Goal: Task Accomplishment & Management: Use online tool/utility

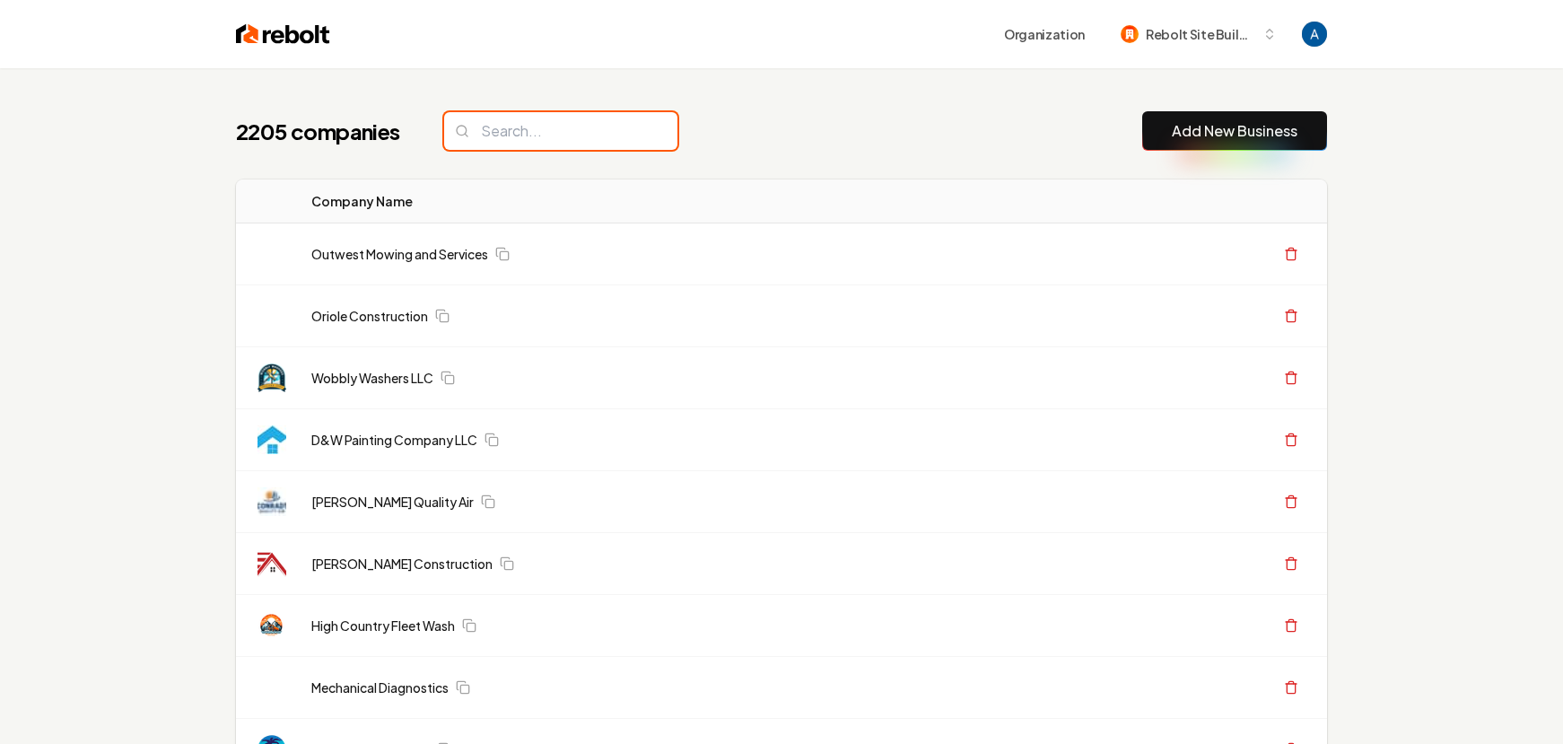
click at [514, 139] on input "search" at bounding box center [560, 131] width 233 height 38
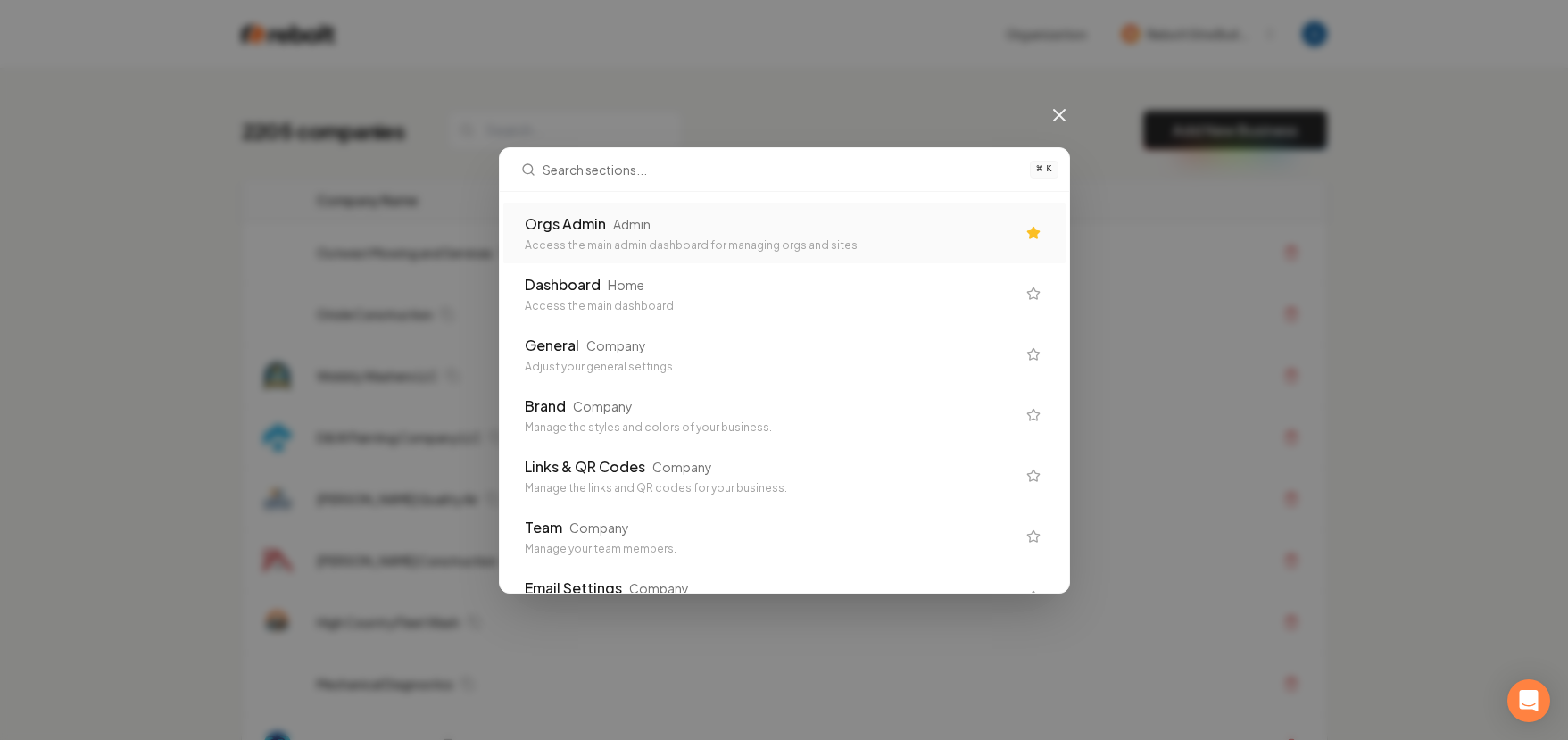
click at [557, 213] on div "Orgs Admin" at bounding box center [565, 224] width 82 height 22
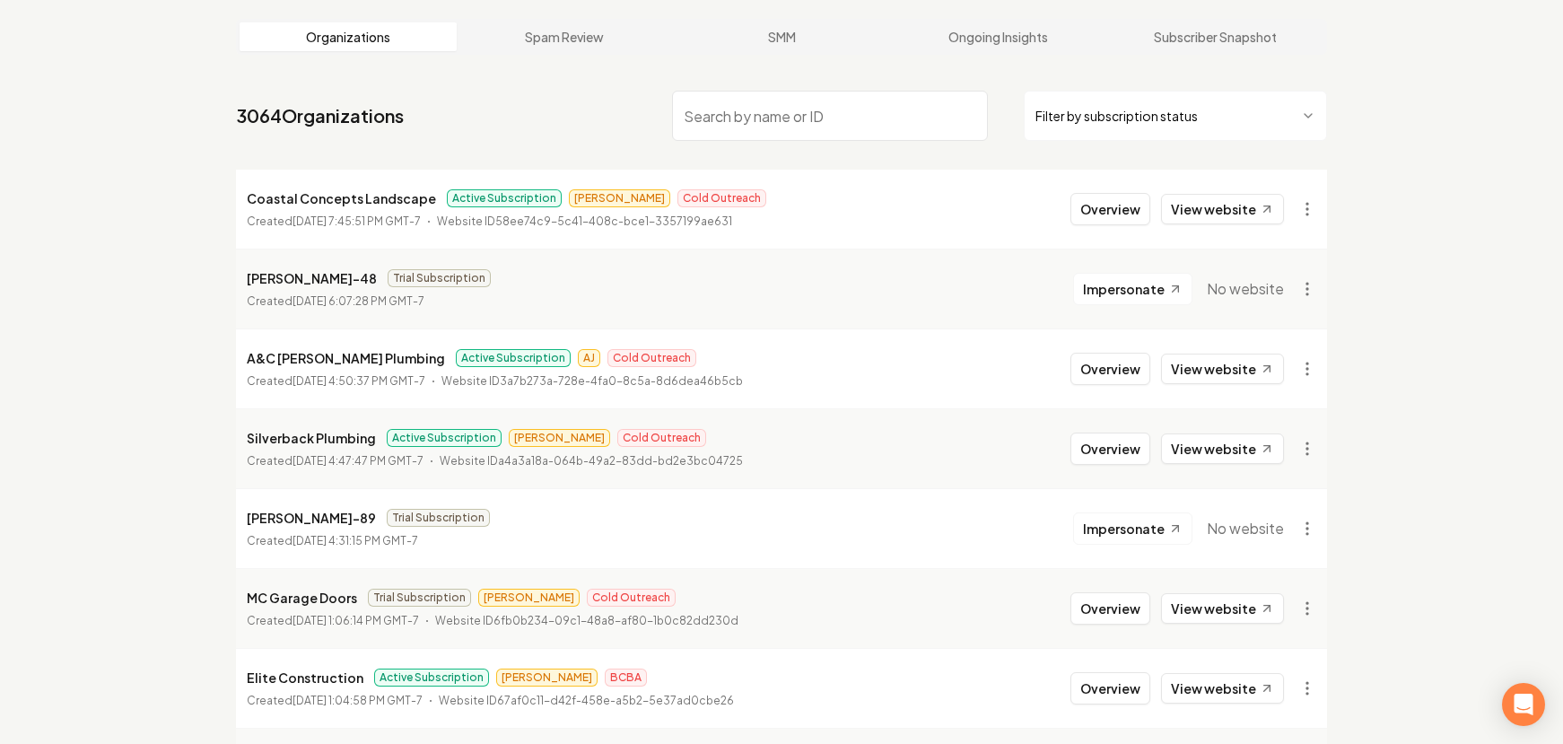
scroll to position [121, 0]
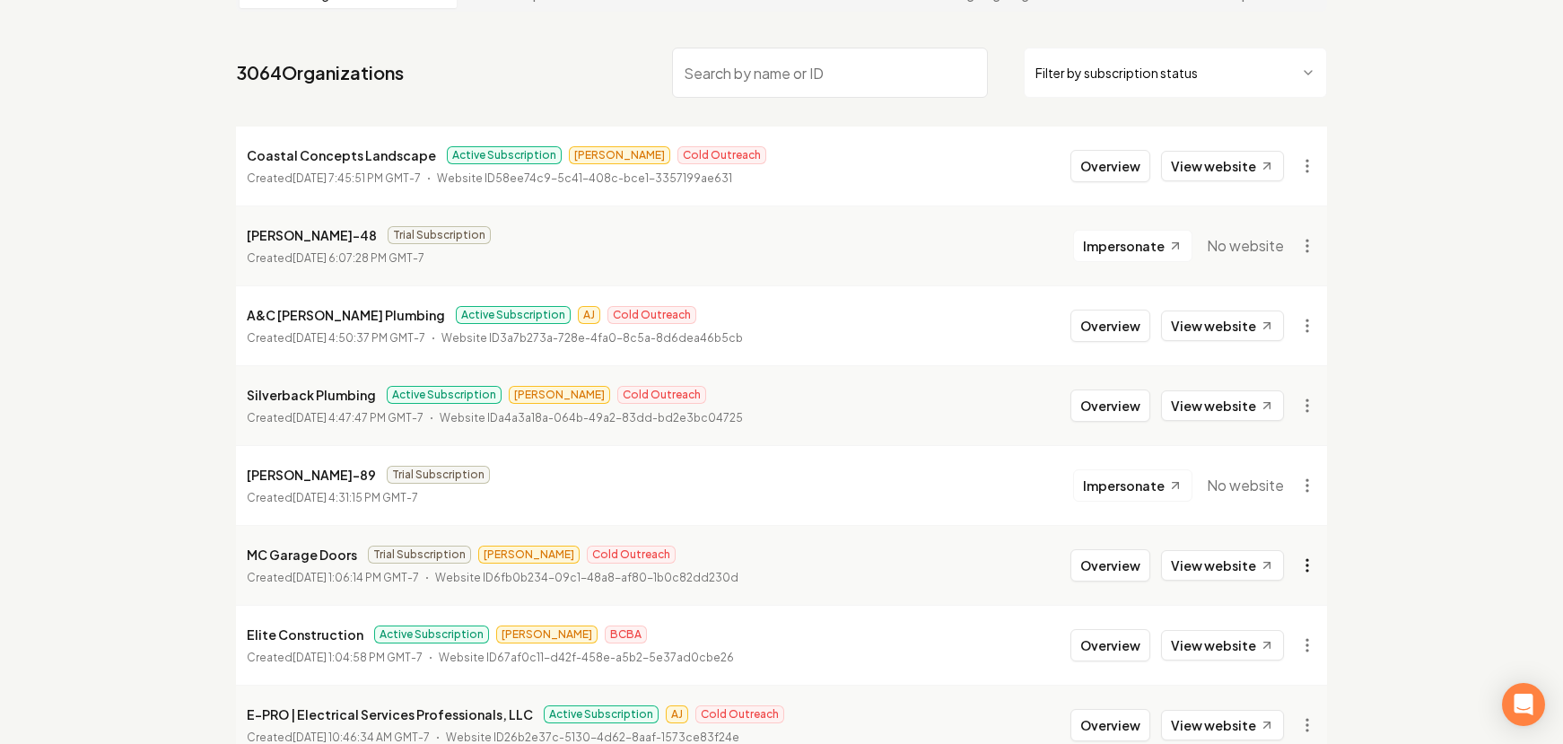
click at [1302, 567] on html "Dashboard Organization Rebolt Site Builder Organizations Spam Review SMM Ongoin…" at bounding box center [781, 251] width 1563 height 744
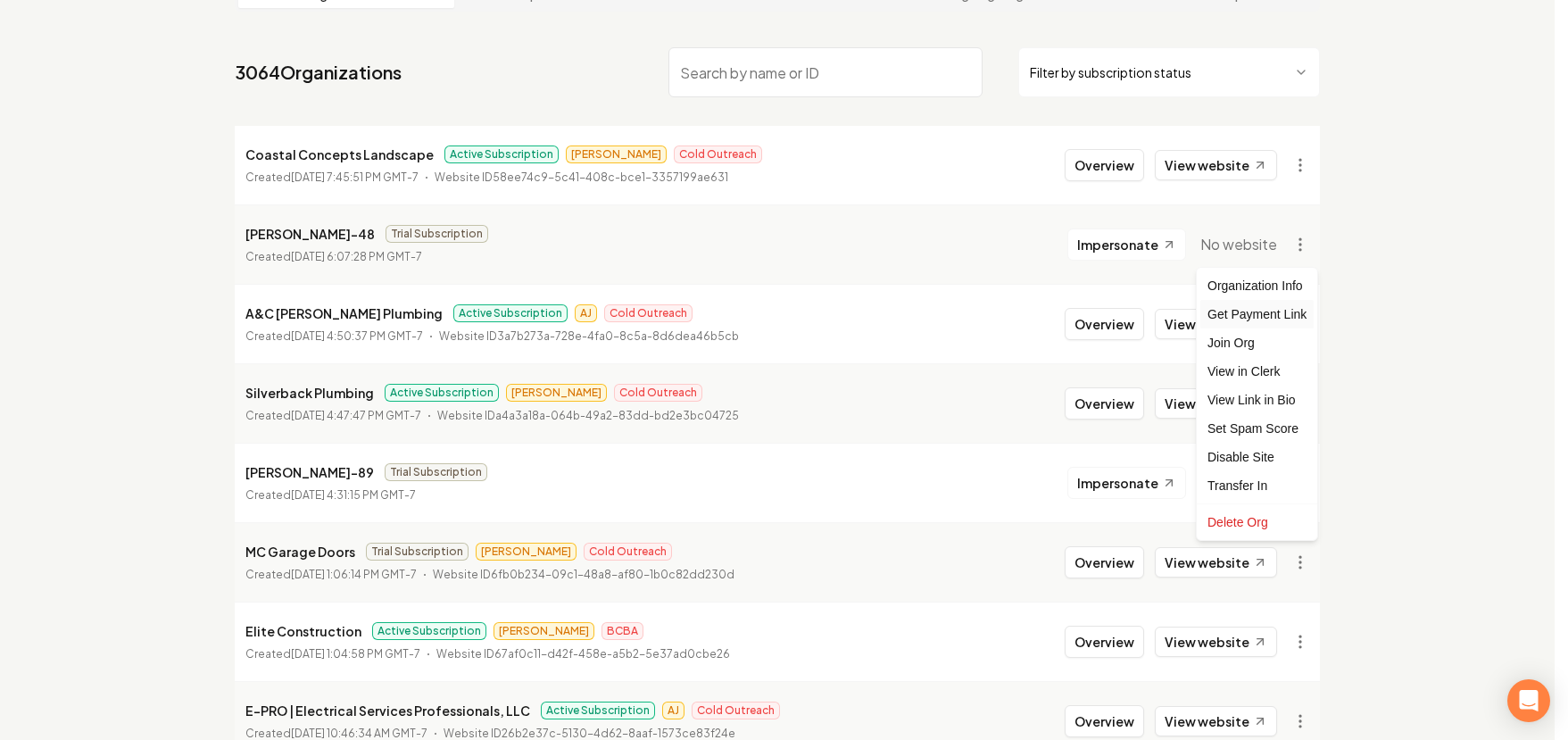
click at [1263, 314] on div "Get Payment Link" at bounding box center [1258, 313] width 113 height 29
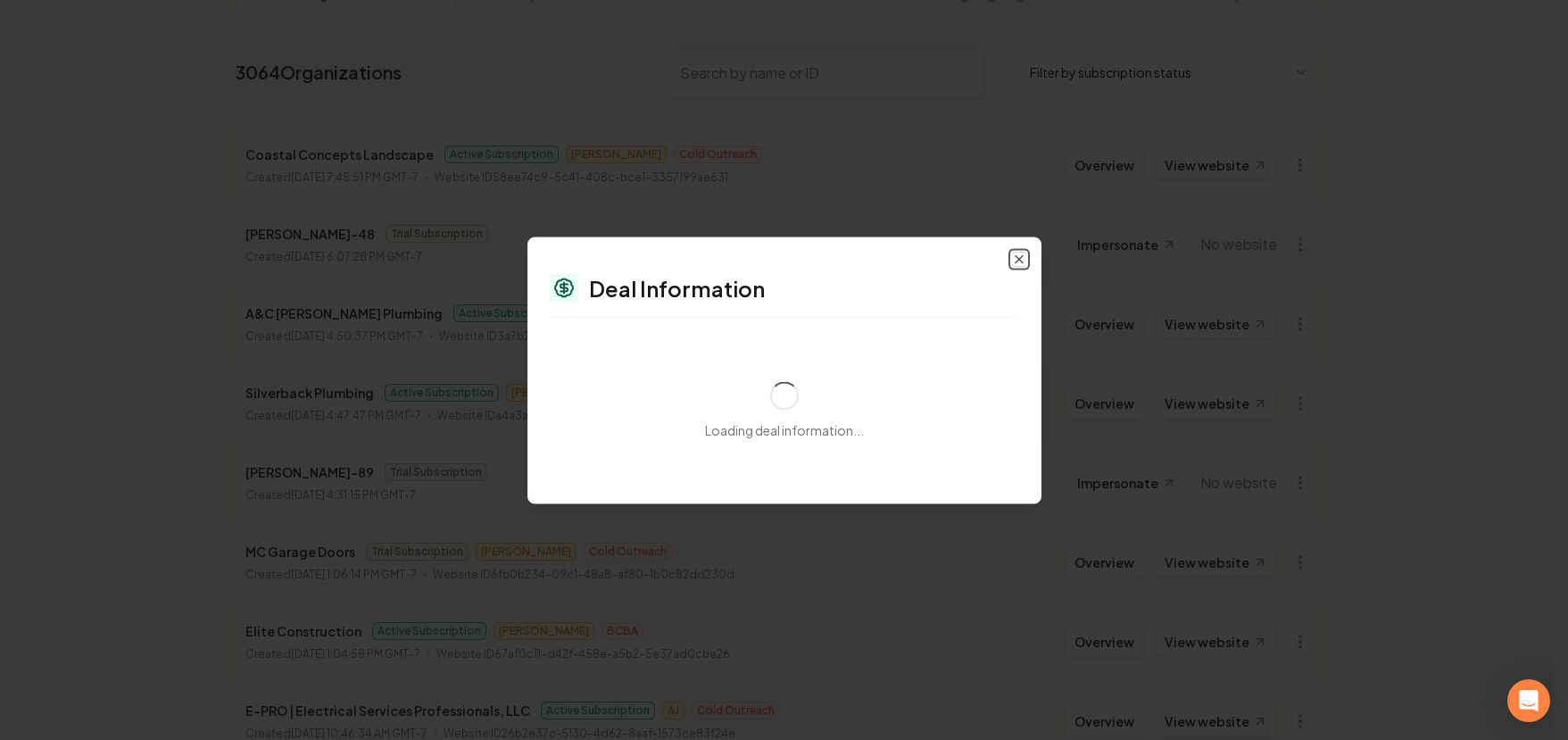
select select "**********"
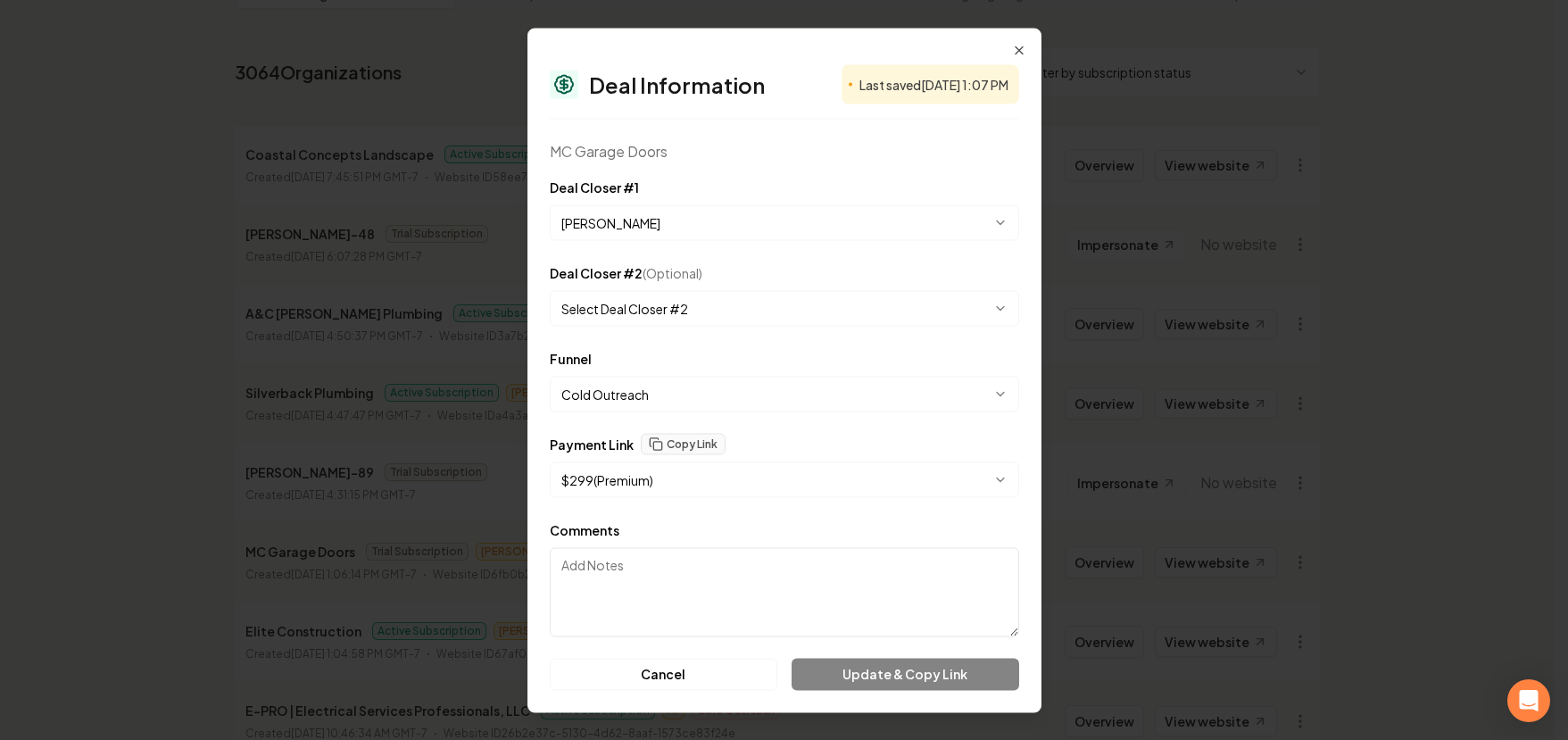
click at [679, 577] on textarea "Comments" at bounding box center [785, 592] width 470 height 90
click at [698, 438] on button "Copy Link" at bounding box center [683, 444] width 85 height 22
click at [1022, 51] on icon "button" at bounding box center [1019, 50] width 14 height 14
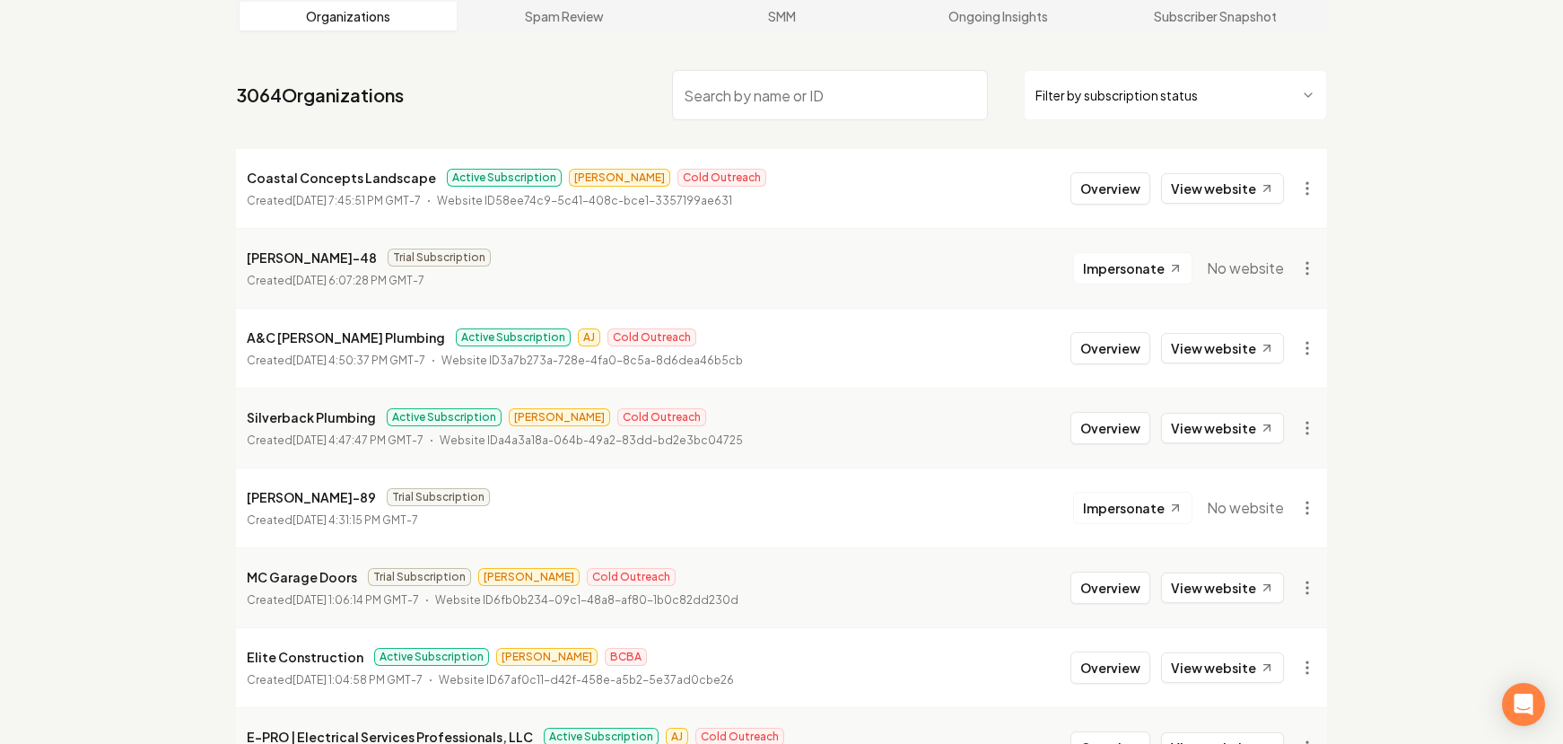
scroll to position [103, 0]
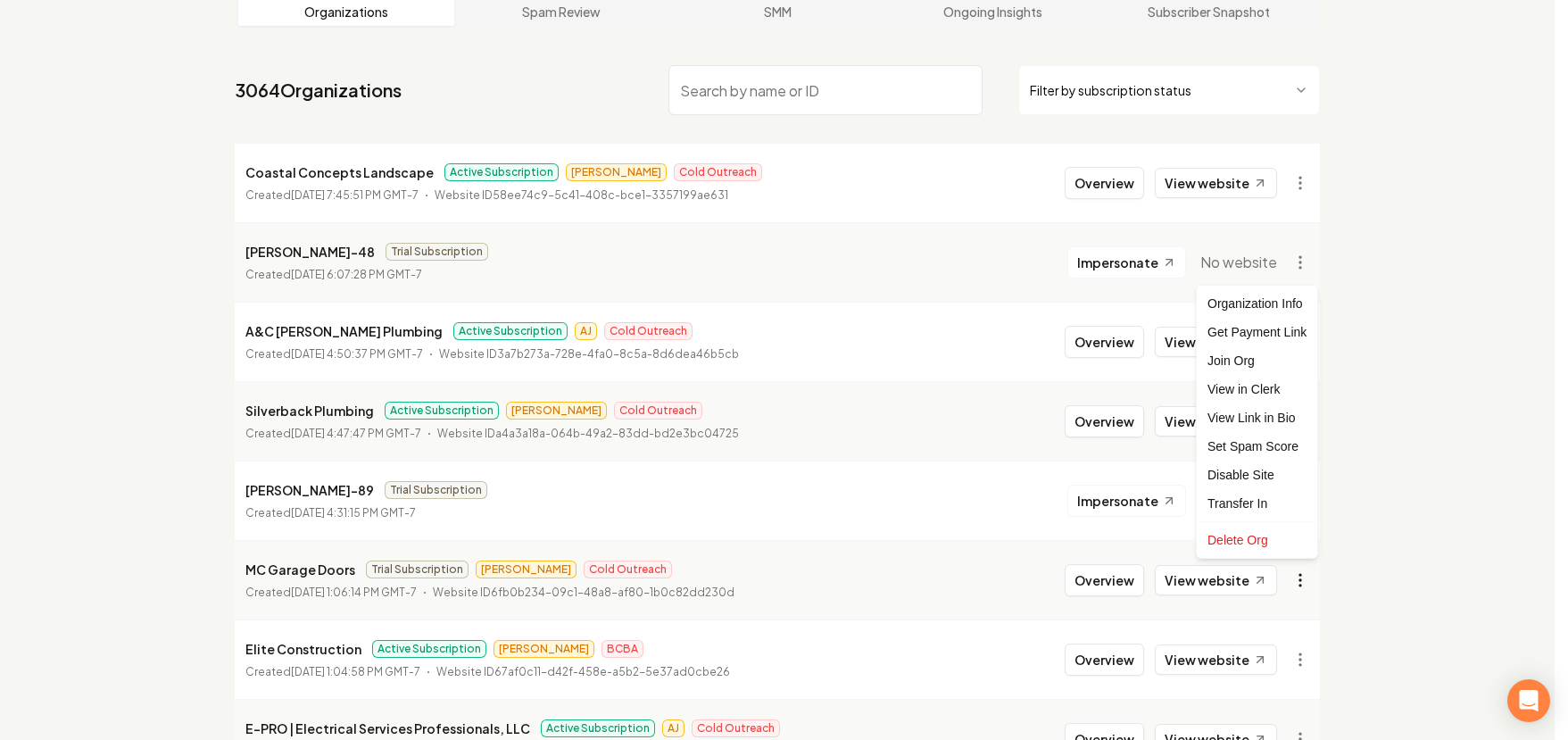
click at [1299, 584] on html "Dashboard Organization Rebolt Site Builder Organizations Spam Review SMM Ongoin…" at bounding box center [784, 268] width 1568 height 740
click at [616, 83] on html "Dashboard Organization Rebolt Site Builder Organizations Spam Review SMM Ongoin…" at bounding box center [784, 268] width 1568 height 740
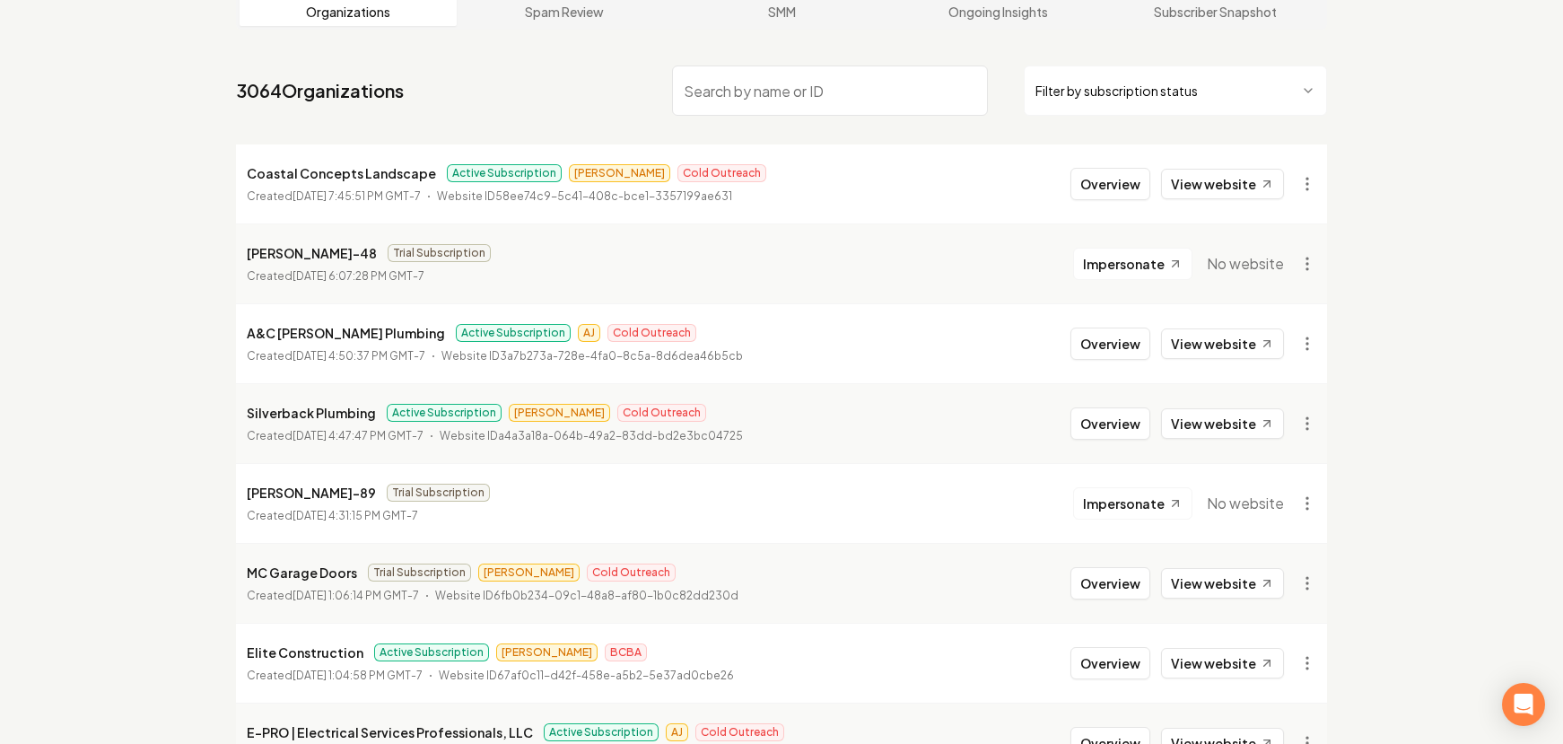
click at [812, 95] on input "search" at bounding box center [830, 90] width 316 height 50
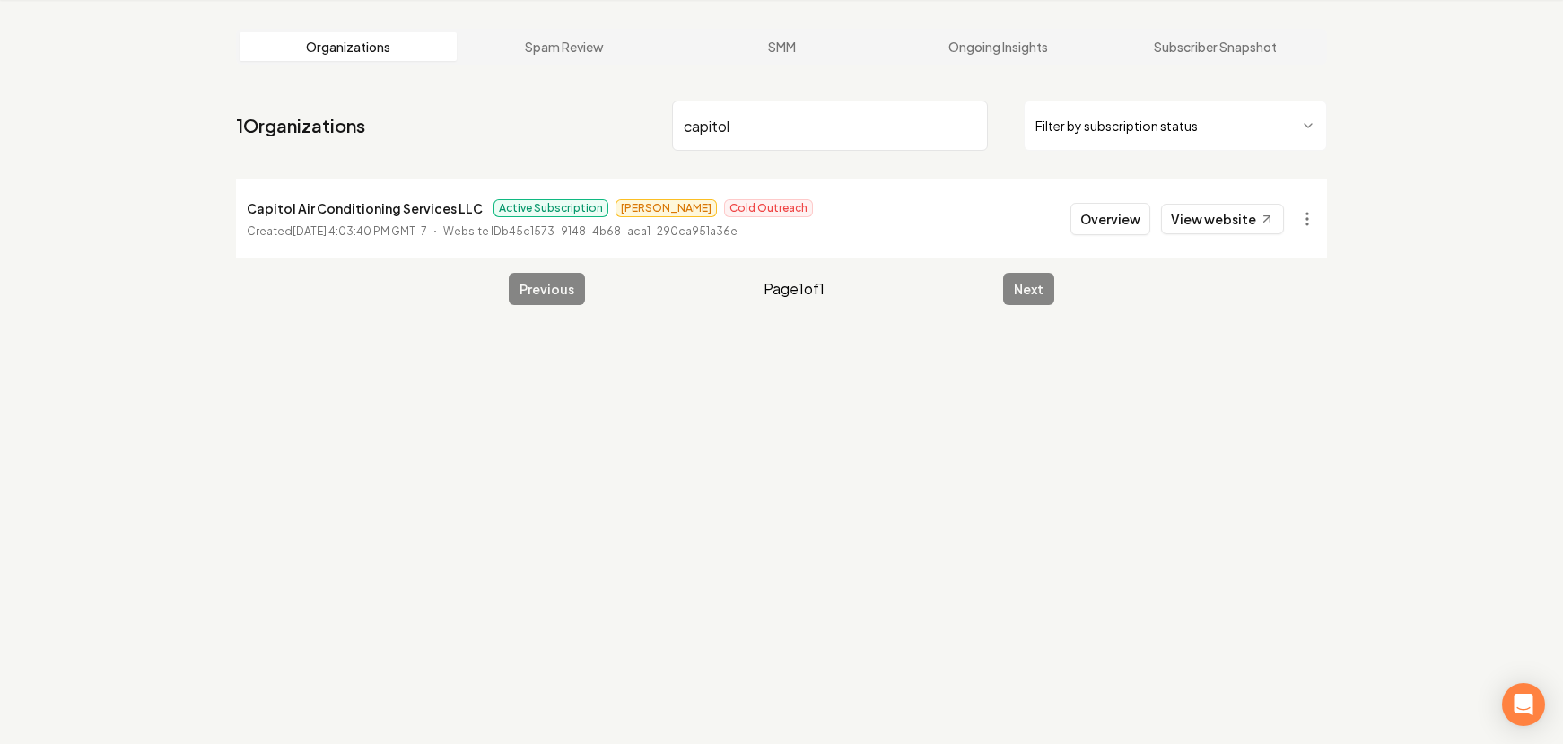
type input "capitol"
drag, startPoint x: 248, startPoint y: 212, endPoint x: 466, endPoint y: 205, distance: 217.2
click at [466, 205] on p "Capitol Air Conditioning Services LLC" at bounding box center [365, 208] width 236 height 22
drag, startPoint x: 466, startPoint y: 205, endPoint x: 456, endPoint y: 208, distance: 10.5
click at [467, 205] on p "Capitol Air Conditioning Services LLC" at bounding box center [365, 208] width 236 height 22
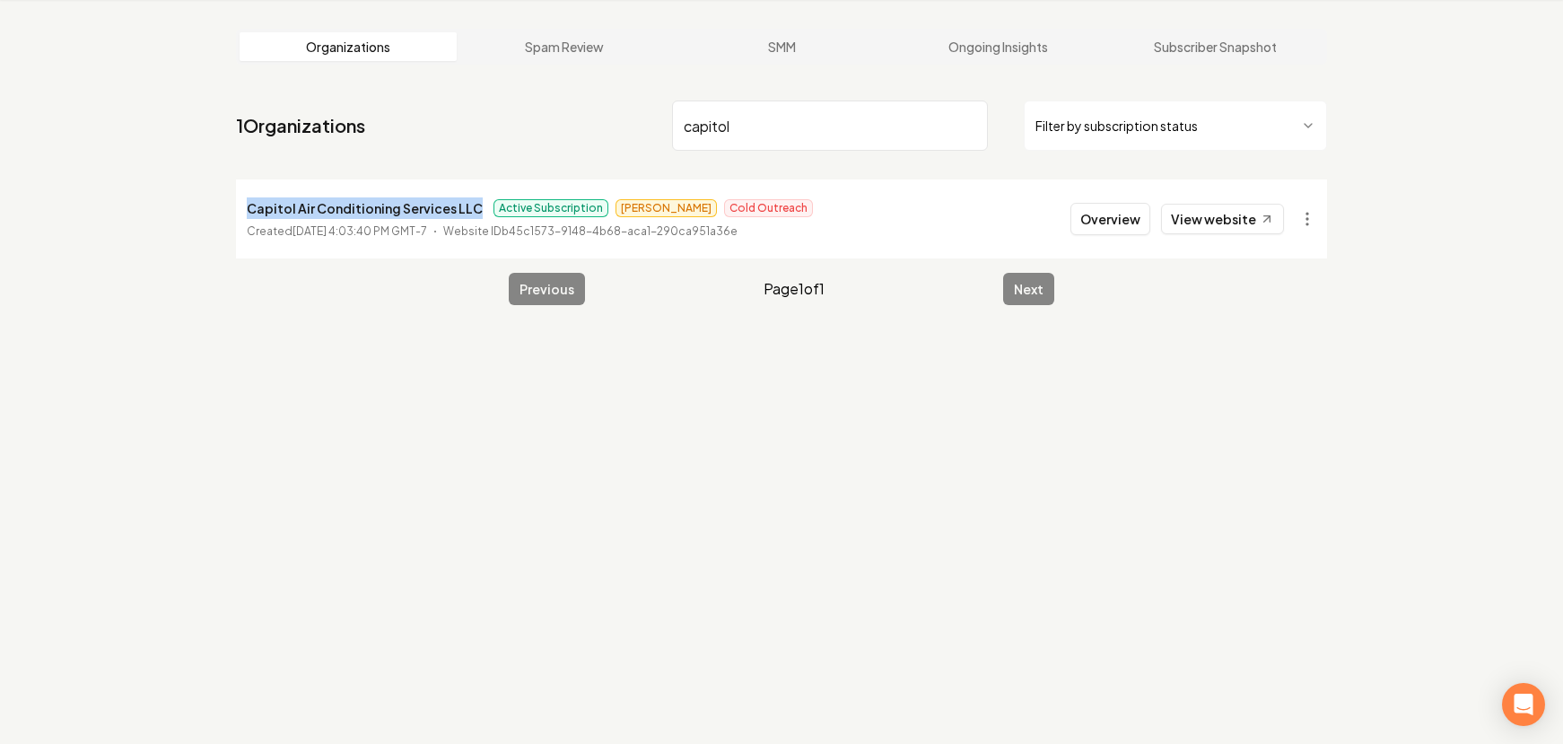
drag, startPoint x: 250, startPoint y: 210, endPoint x: 468, endPoint y: 210, distance: 218.0
click at [468, 210] on p "Capitol Air Conditioning Services LLC" at bounding box center [365, 208] width 236 height 22
copy p "Capitol Air Conditioning Services LLC"
